Goal: Information Seeking & Learning: Compare options

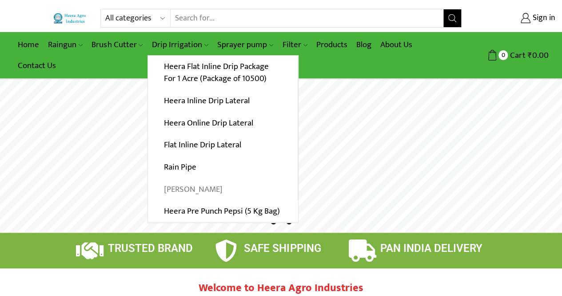
type input "[EMAIL_ADDRESS][PERSON_NAME][DOMAIN_NAME]"
click at [192, 184] on link "[PERSON_NAME]" at bounding box center [223, 189] width 150 height 22
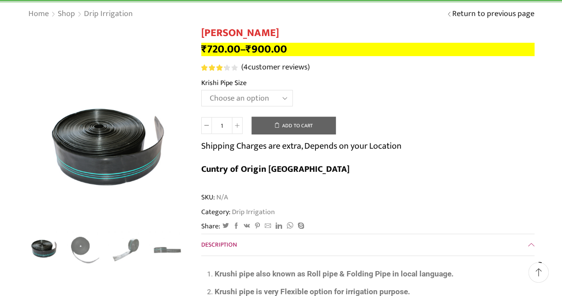
scroll to position [77, 0]
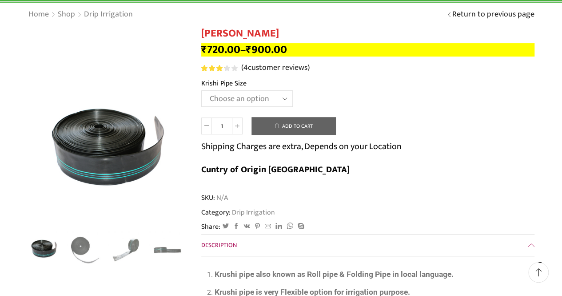
type input "[EMAIL_ADDRESS][PERSON_NAME][DOMAIN_NAME]"
click at [274, 99] on select "Choose an option 10 Kg - 300'ft 8 Kg - 200'ft" at bounding box center [247, 98] width 92 height 16
click at [201, 91] on select "Choose an option 10 Kg - 300'ft 8 Kg - 200'ft" at bounding box center [247, 98] width 92 height 16
select select "10-kg-300ft"
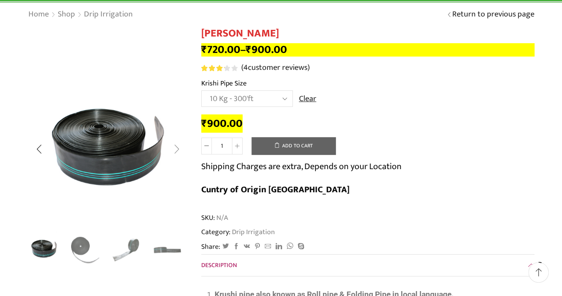
click at [174, 152] on div "Next slide" at bounding box center [176, 149] width 22 height 22
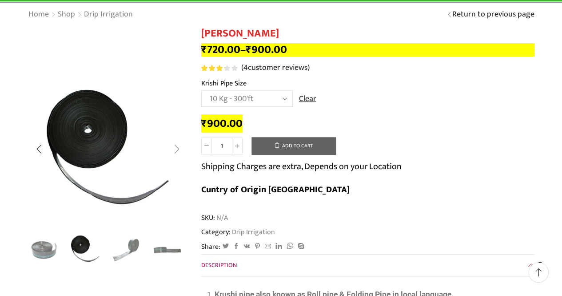
click at [174, 152] on div "Next slide" at bounding box center [176, 149] width 22 height 22
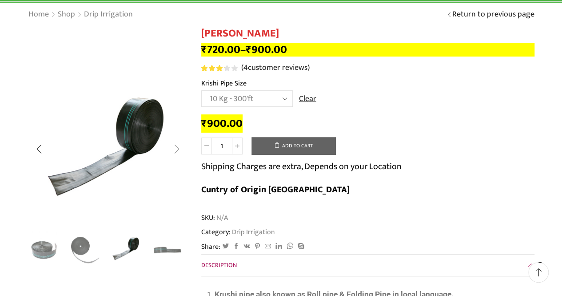
click at [174, 152] on div "Next slide" at bounding box center [176, 149] width 22 height 22
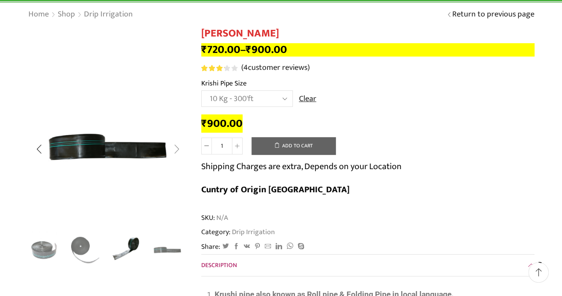
click at [174, 152] on div "Next slide" at bounding box center [176, 149] width 22 height 22
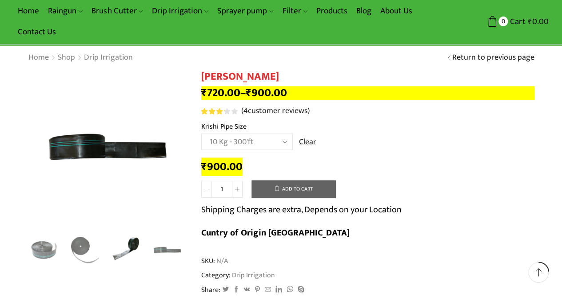
scroll to position [0, 0]
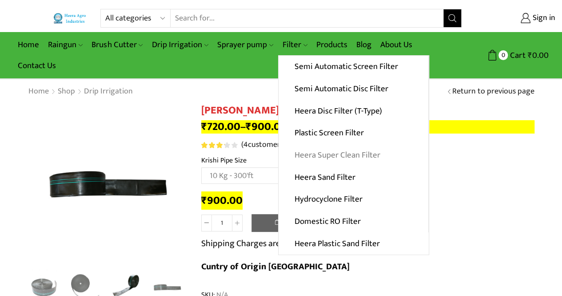
click at [335, 156] on link "Heera Super Clean Filter" at bounding box center [354, 155] width 150 height 22
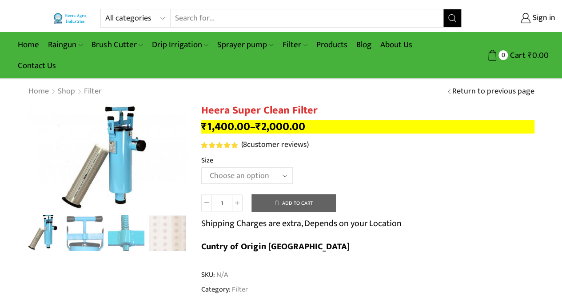
type input "[EMAIL_ADDRESS][PERSON_NAME][DOMAIN_NAME]"
click at [282, 177] on select "Choose an option GI 2" X 15" GI 2.5" X 15" GI 3" X 15" GI 2" X 18" GI 2.5" X 18…" at bounding box center [247, 175] width 92 height 16
click at [373, 163] on th "Size" at bounding box center [367, 161] width 333 height 13
click at [343, 45] on link "Products" at bounding box center [332, 44] width 40 height 21
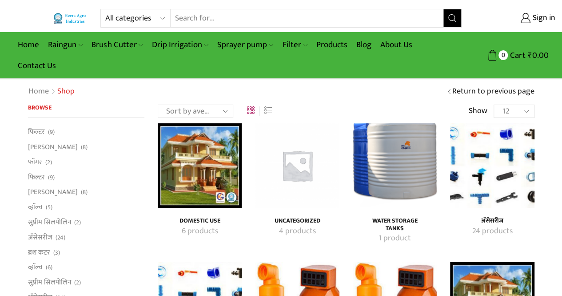
type input "[EMAIL_ADDRESS][PERSON_NAME][DOMAIN_NAME]"
click at [484, 155] on img "Visit product category अ‍ॅसेसरीज" at bounding box center [492, 165] width 84 height 84
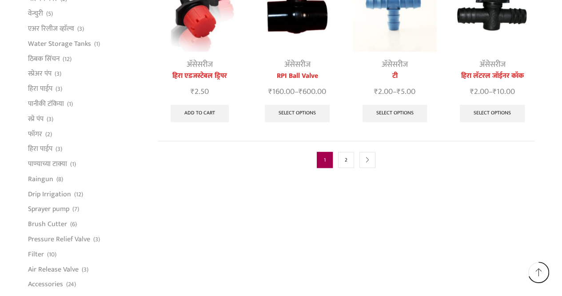
scroll to position [527, 0]
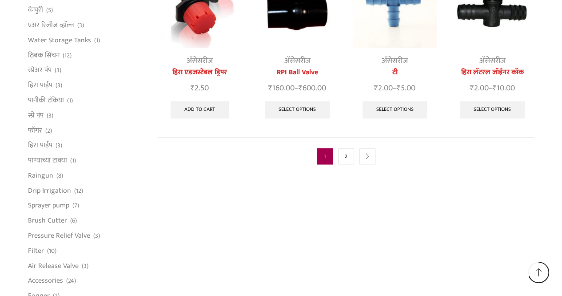
type input "[EMAIL_ADDRESS][PERSON_NAME][DOMAIN_NAME]"
click at [341, 148] on link "2" at bounding box center [346, 156] width 16 height 16
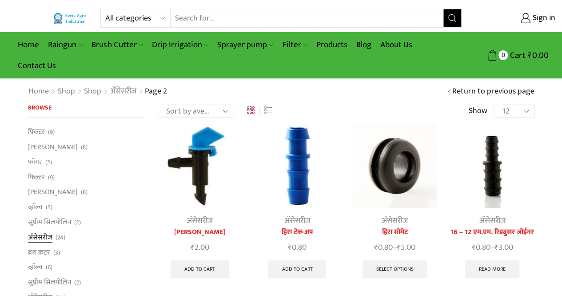
type input "[EMAIL_ADDRESS][PERSON_NAME][DOMAIN_NAME]"
click at [49, 239] on link "अ‍ॅसेसरीज" at bounding box center [40, 236] width 24 height 15
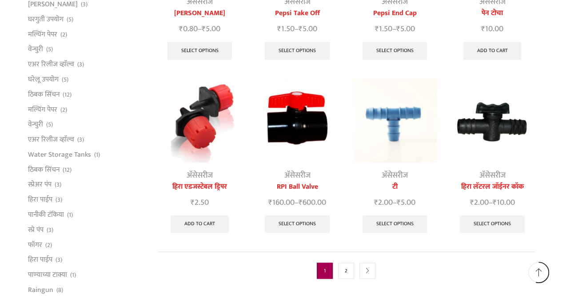
scroll to position [415, 0]
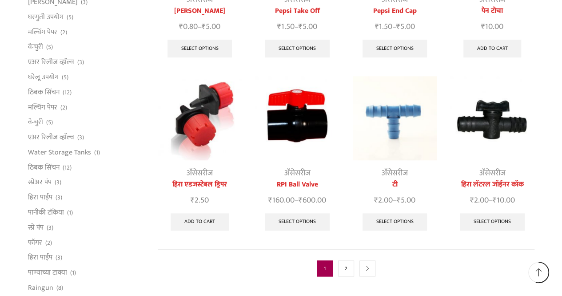
type input "[EMAIL_ADDRESS][PERSON_NAME][DOMAIN_NAME]"
click at [305, 213] on link "Select options" at bounding box center [297, 222] width 65 height 18
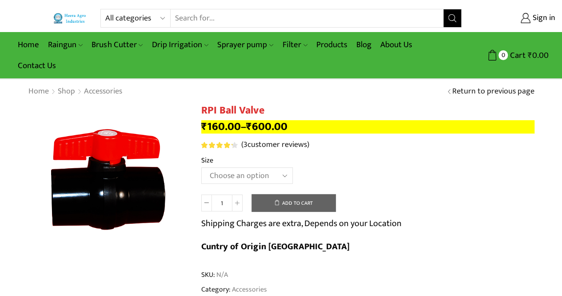
type input "[EMAIL_ADDRESS][PERSON_NAME][DOMAIN_NAME]"
click at [261, 176] on select "Choose an option 2" Ball Valve 2.5" Ball Valve 3" Ball Valve 4" Ball Valve" at bounding box center [247, 175] width 92 height 16
click at [201, 168] on select "Choose an option 2" Ball Valve 2.5" Ball Valve 3" Ball Valve 4" Ball Valve" at bounding box center [247, 175] width 92 height 16
select select "2" Ball Valve"
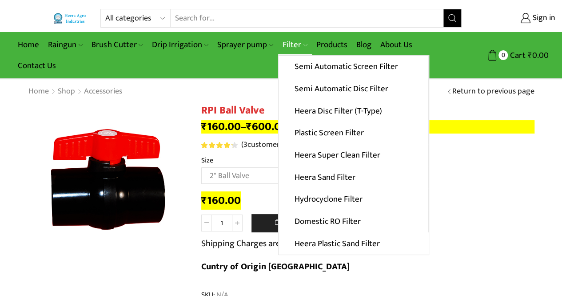
click at [284, 43] on link "Filter" at bounding box center [295, 44] width 34 height 21
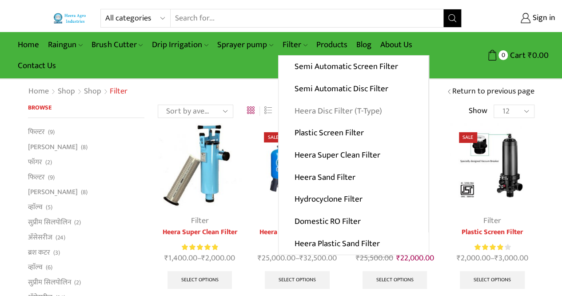
type input "[EMAIL_ADDRESS][PERSON_NAME][DOMAIN_NAME]"
click at [308, 114] on link "Heera Disc Filter (T-Type)" at bounding box center [354, 111] width 150 height 22
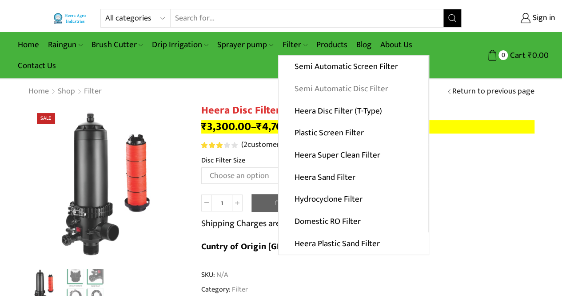
type input "[EMAIL_ADDRESS][PERSON_NAME][DOMAIN_NAME]"
click at [303, 89] on link "Semi Automatic Disc Filter" at bounding box center [354, 89] width 150 height 22
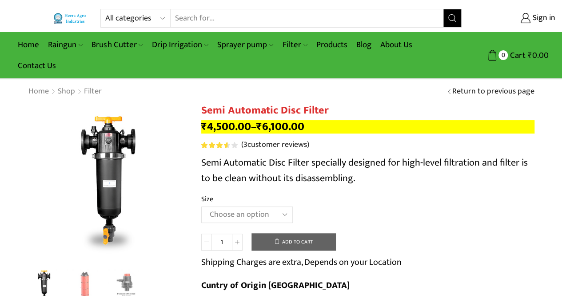
type input "[EMAIL_ADDRESS][PERSON_NAME][DOMAIN_NAME]"
click at [236, 212] on select "Choose an option 2" Disc Filter 2.5" Disc Filter 3" Disc Filter" at bounding box center [247, 214] width 92 height 16
click at [201, 207] on select "Choose an option 2" Disc Filter 2.5" Disc Filter 3" Disc Filter" at bounding box center [247, 214] width 92 height 16
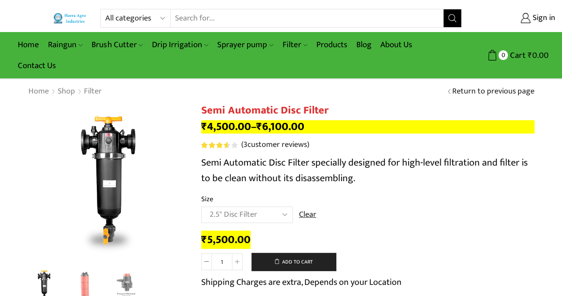
click at [277, 214] on select "Choose an option 2" Disc Filter 2.5" Disc Filter 3" Disc Filter" at bounding box center [247, 214] width 92 height 16
click at [201, 207] on select "Choose an option 2" Disc Filter 2.5" Disc Filter 3" Disc Filter" at bounding box center [247, 214] width 92 height 16
click at [275, 214] on select "Choose an option 2" Disc Filter 2.5" Disc Filter 3" Disc Filter" at bounding box center [247, 214] width 92 height 16
click at [201, 207] on select "Choose an option 2" Disc Filter 2.5" Disc Filter 3" Disc Filter" at bounding box center [247, 214] width 92 height 16
select select "2.5" Disc Filter"
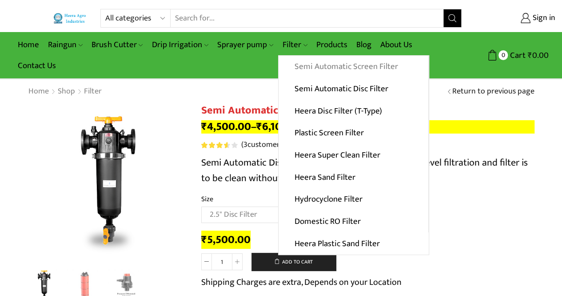
click at [304, 67] on link "Semi Automatic Screen Filter" at bounding box center [354, 67] width 150 height 22
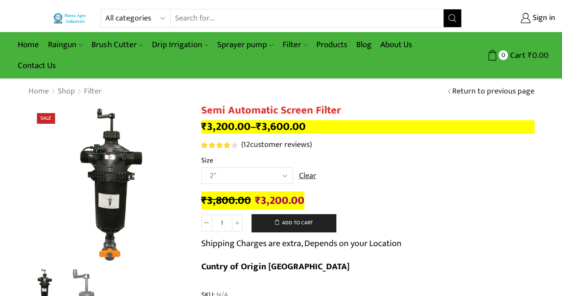
type input "[EMAIL_ADDRESS][PERSON_NAME][DOMAIN_NAME]"
click at [245, 178] on select "Choose an option 2" 2.5" 3"" at bounding box center [247, 175] width 92 height 16
click at [201, 168] on select "Choose an option 2" 2.5" 3"" at bounding box center [247, 175] width 92 height 16
select select "2.5""
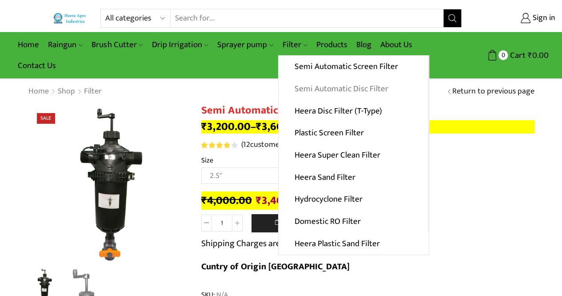
click at [303, 83] on link "Semi Automatic Disc Filter" at bounding box center [354, 89] width 150 height 22
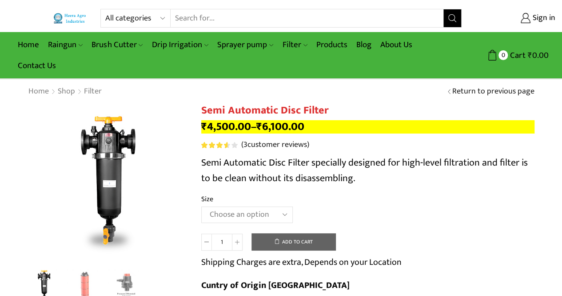
type input "[EMAIL_ADDRESS][PERSON_NAME][DOMAIN_NAME]"
click at [266, 216] on select "Choose an option 2" Disc Filter 2.5" Disc Filter 3" Disc Filter" at bounding box center [247, 214] width 92 height 16
click at [201, 207] on select "Choose an option 2" Disc Filter 2.5" Disc Filter 3" Disc Filter" at bounding box center [247, 214] width 92 height 16
select select "2.5" Disc Filter"
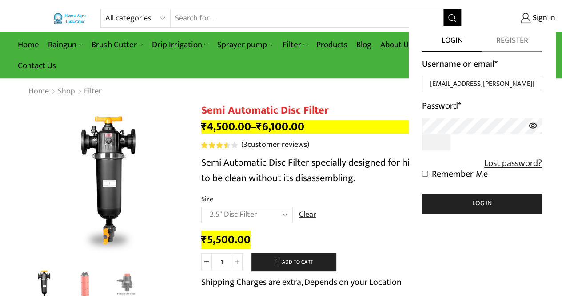
click at [483, 51] on div "Login Register Username or email * [EMAIL_ADDRESS][PERSON_NAME][DOMAIN_NAME] Pa…" at bounding box center [482, 124] width 120 height 178
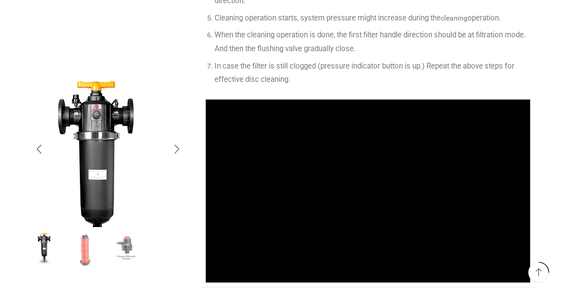
scroll to position [877, 0]
